Goal: Download file/media

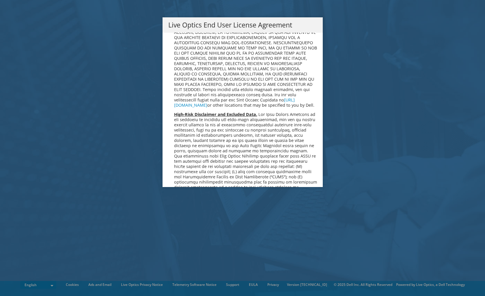
scroll to position [2183, 0]
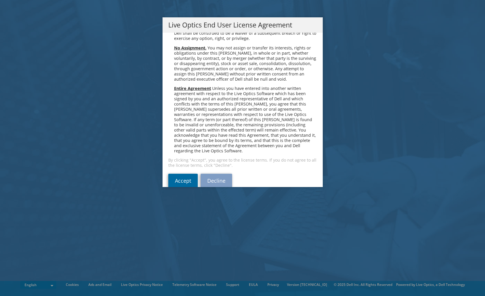
click at [181, 173] on link "Accept" at bounding box center [182, 180] width 29 height 14
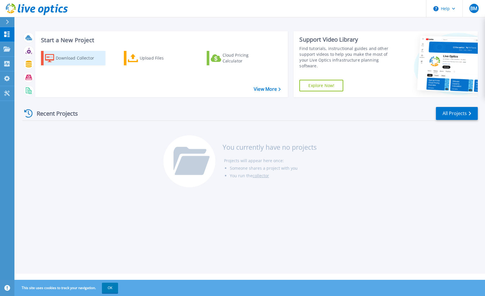
click at [79, 59] on div "Download Collector" at bounding box center [79, 58] width 46 height 12
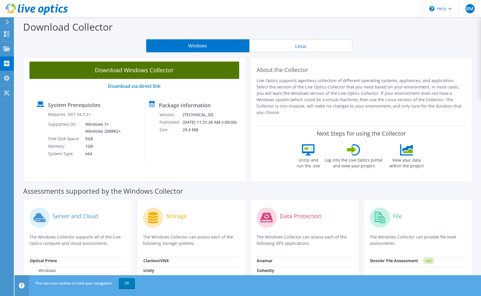
click at [129, 71] on link "Download Windows Collector" at bounding box center [134, 69] width 210 height 17
